Goal: Information Seeking & Learning: Learn about a topic

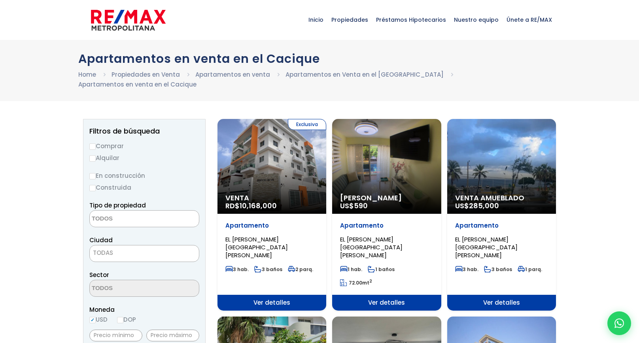
select select
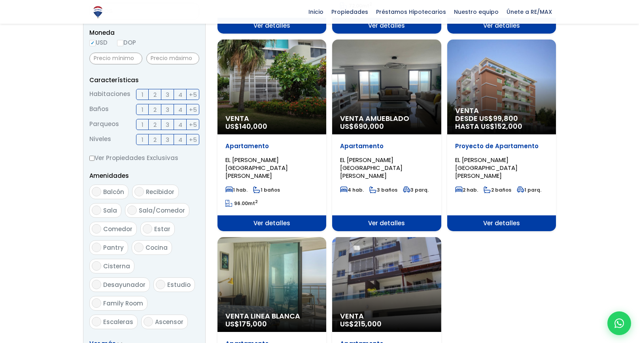
scroll to position [40, 0]
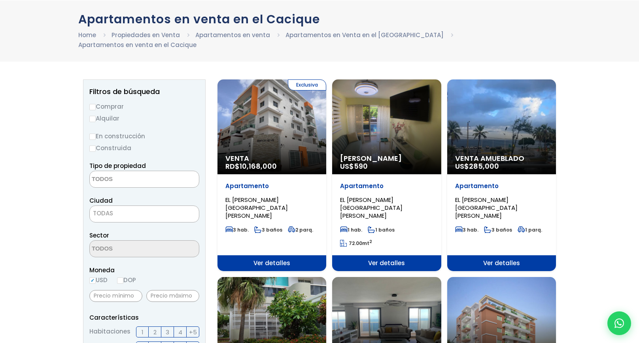
click at [282, 104] on div "Exclusiva Venta RD$ 10,168,000" at bounding box center [272, 127] width 109 height 95
click at [264, 133] on div "Exclusiva Venta RD$ 10,168,000" at bounding box center [272, 127] width 109 height 95
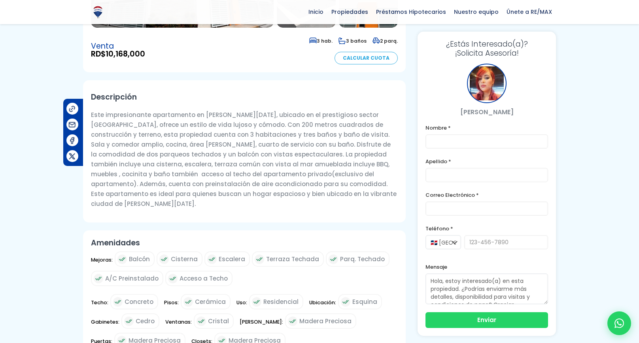
scroll to position [237, 0]
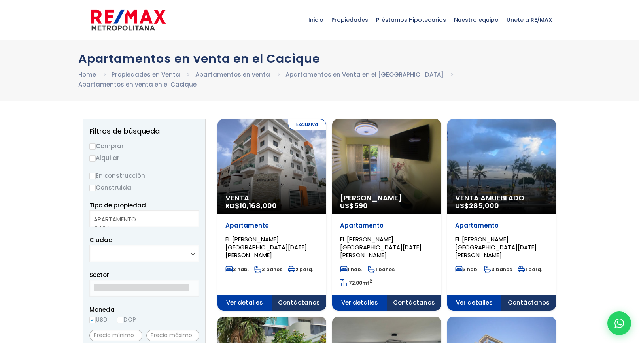
select select
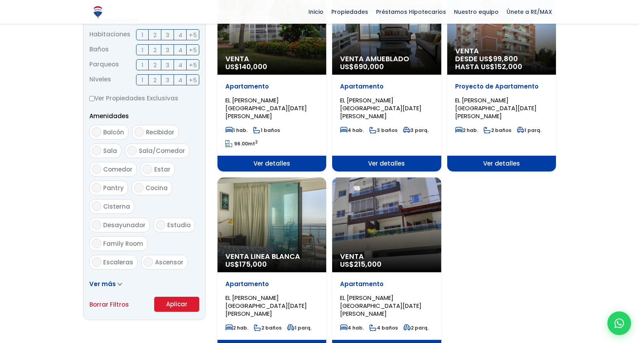
scroll to position [356, 0]
